Goal: Entertainment & Leisure: Consume media (video, audio)

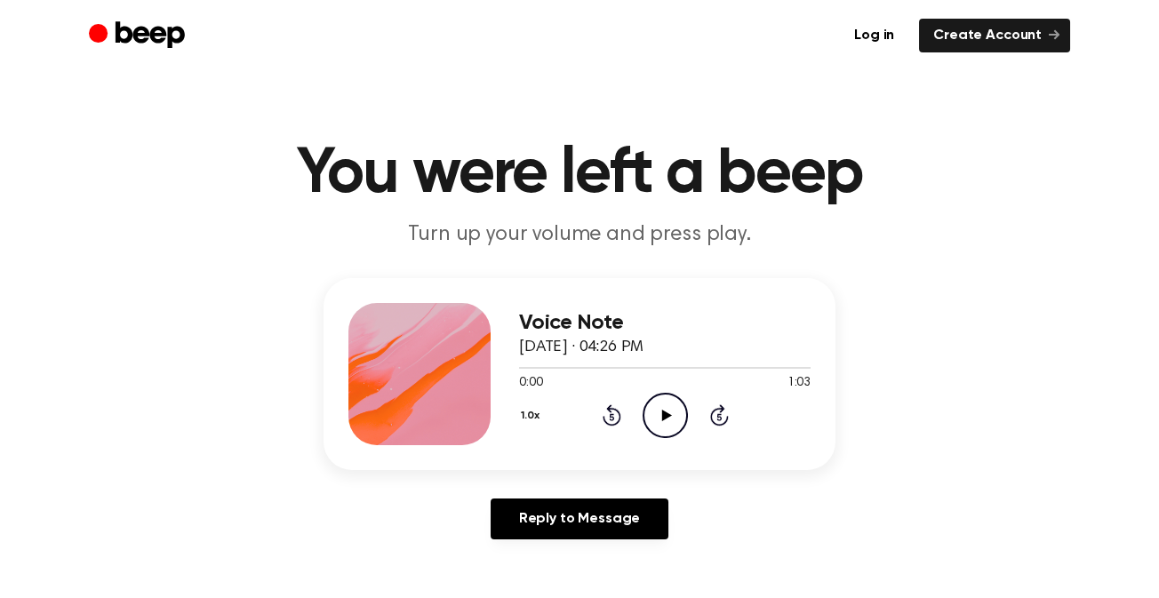
click at [661, 417] on icon at bounding box center [666, 416] width 10 height 12
click at [666, 419] on icon "Play Audio" at bounding box center [664, 415] width 45 height 45
click at [663, 409] on icon "Play Audio" at bounding box center [664, 415] width 45 height 45
click at [658, 411] on icon "Play Audio" at bounding box center [664, 415] width 45 height 45
click at [658, 411] on icon "Pause Audio" at bounding box center [664, 415] width 45 height 45
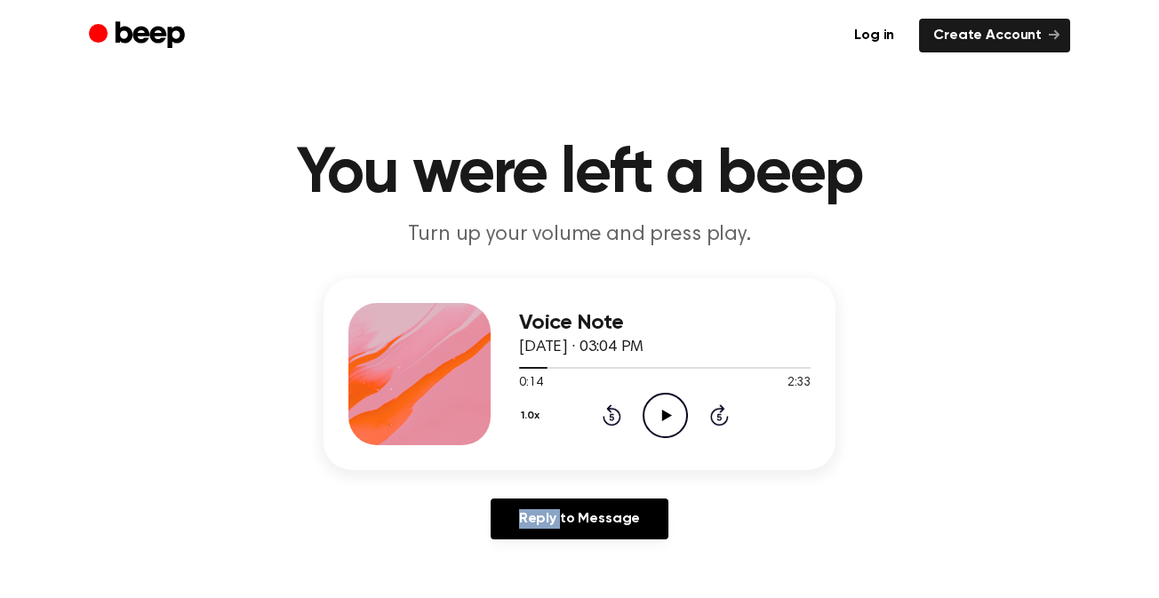
click at [658, 411] on icon "Play Audio" at bounding box center [664, 415] width 45 height 45
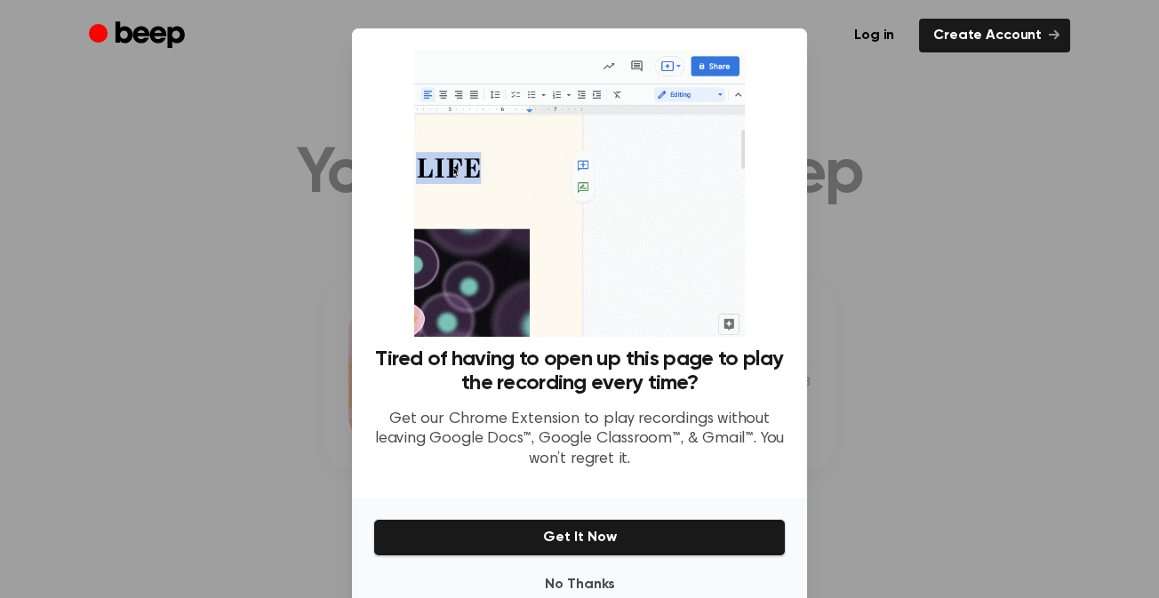
click at [981, 259] on div at bounding box center [579, 299] width 1159 height 598
click at [602, 586] on button "No Thanks" at bounding box center [579, 585] width 412 height 36
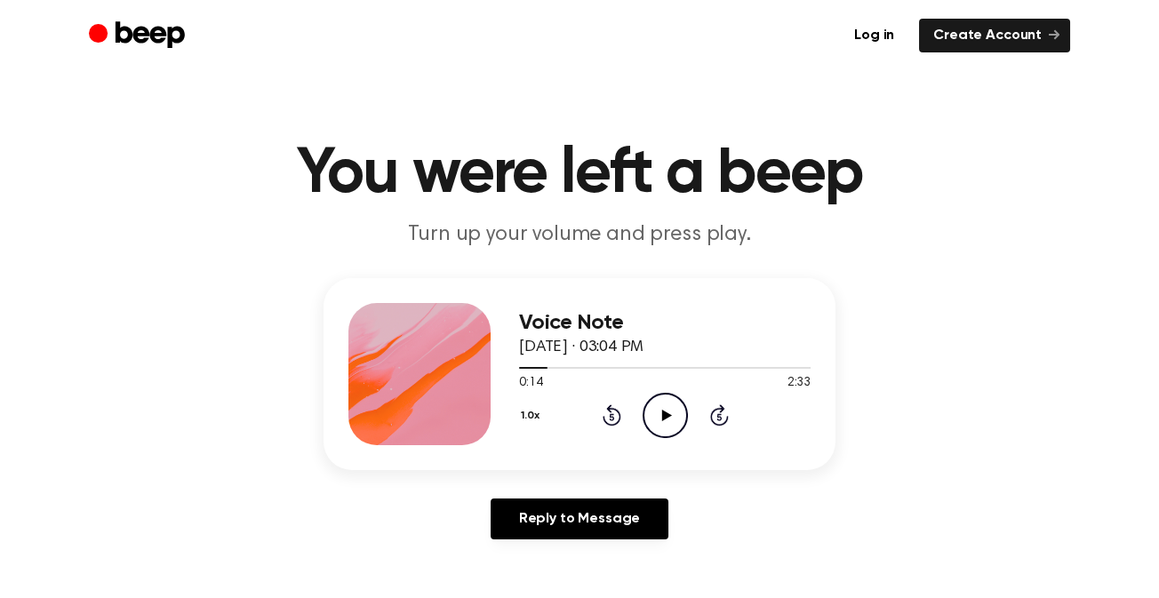
click at [662, 414] on icon at bounding box center [666, 416] width 10 height 12
click at [663, 427] on icon "Play Audio" at bounding box center [664, 415] width 45 height 45
click at [666, 423] on icon "Play Audio" at bounding box center [664, 415] width 45 height 45
click at [657, 415] on icon "Play Audio" at bounding box center [664, 415] width 45 height 45
click at [562, 364] on div at bounding box center [664, 367] width 291 height 14
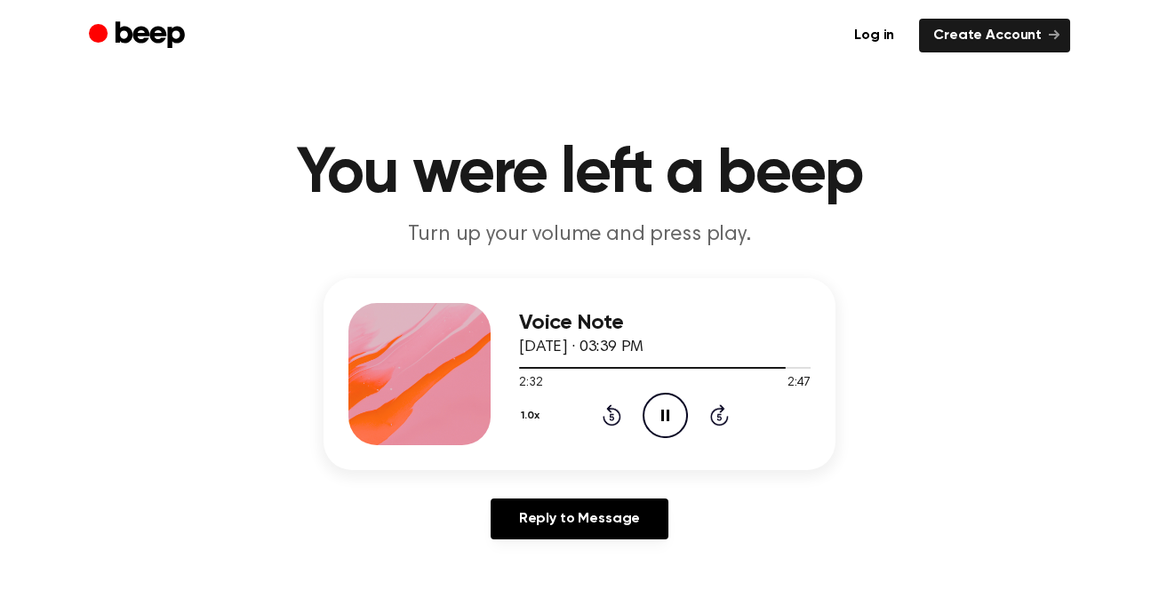
click at [676, 238] on p "Turn up your volume and press play." at bounding box center [579, 234] width 682 height 29
click at [665, 410] on icon "Play Audio" at bounding box center [664, 415] width 45 height 45
click at [659, 405] on icon "Play Audio" at bounding box center [664, 415] width 45 height 45
click at [663, 427] on icon "Play Audio" at bounding box center [664, 415] width 45 height 45
